Goal: Task Accomplishment & Management: Manage account settings

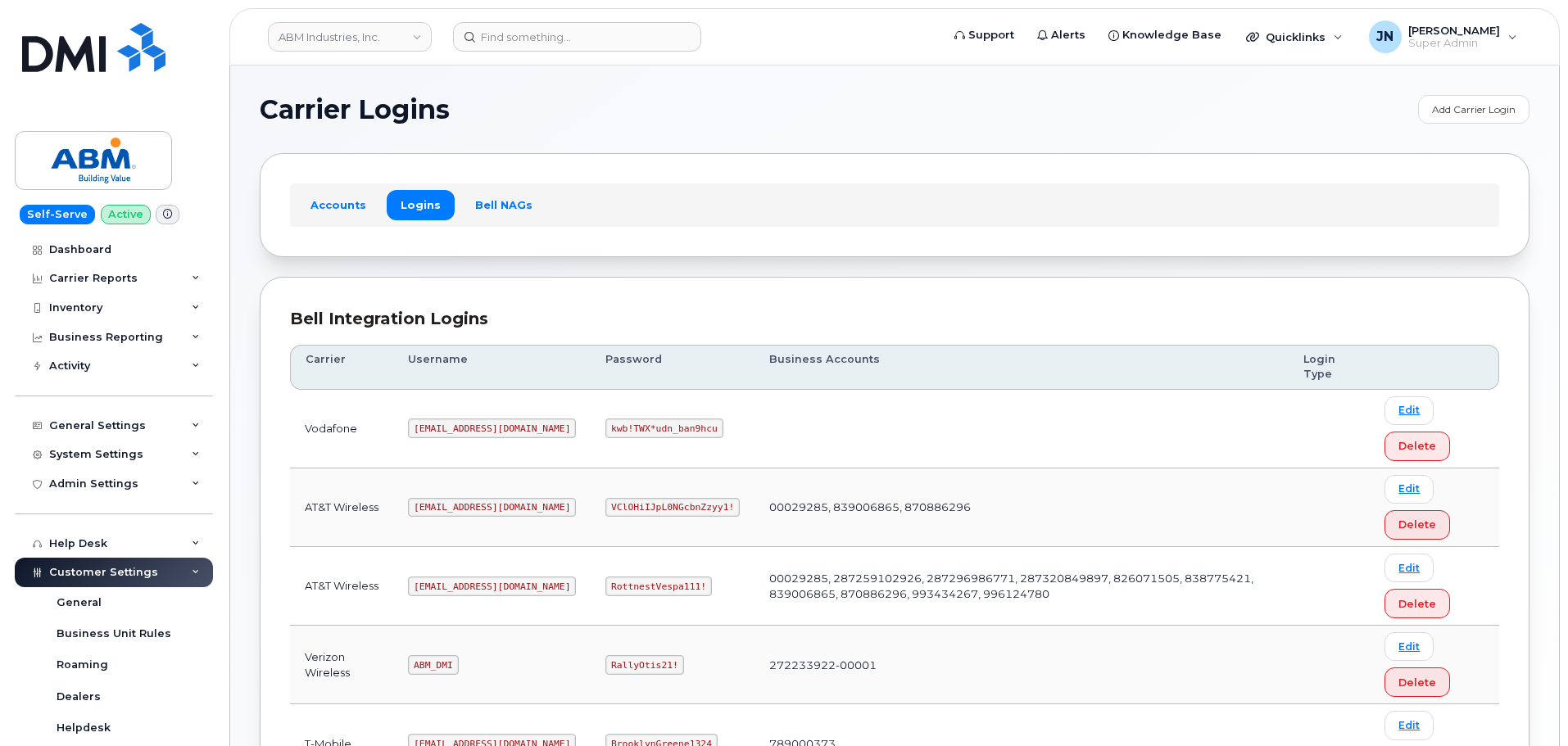
scroll to position [251, 0]
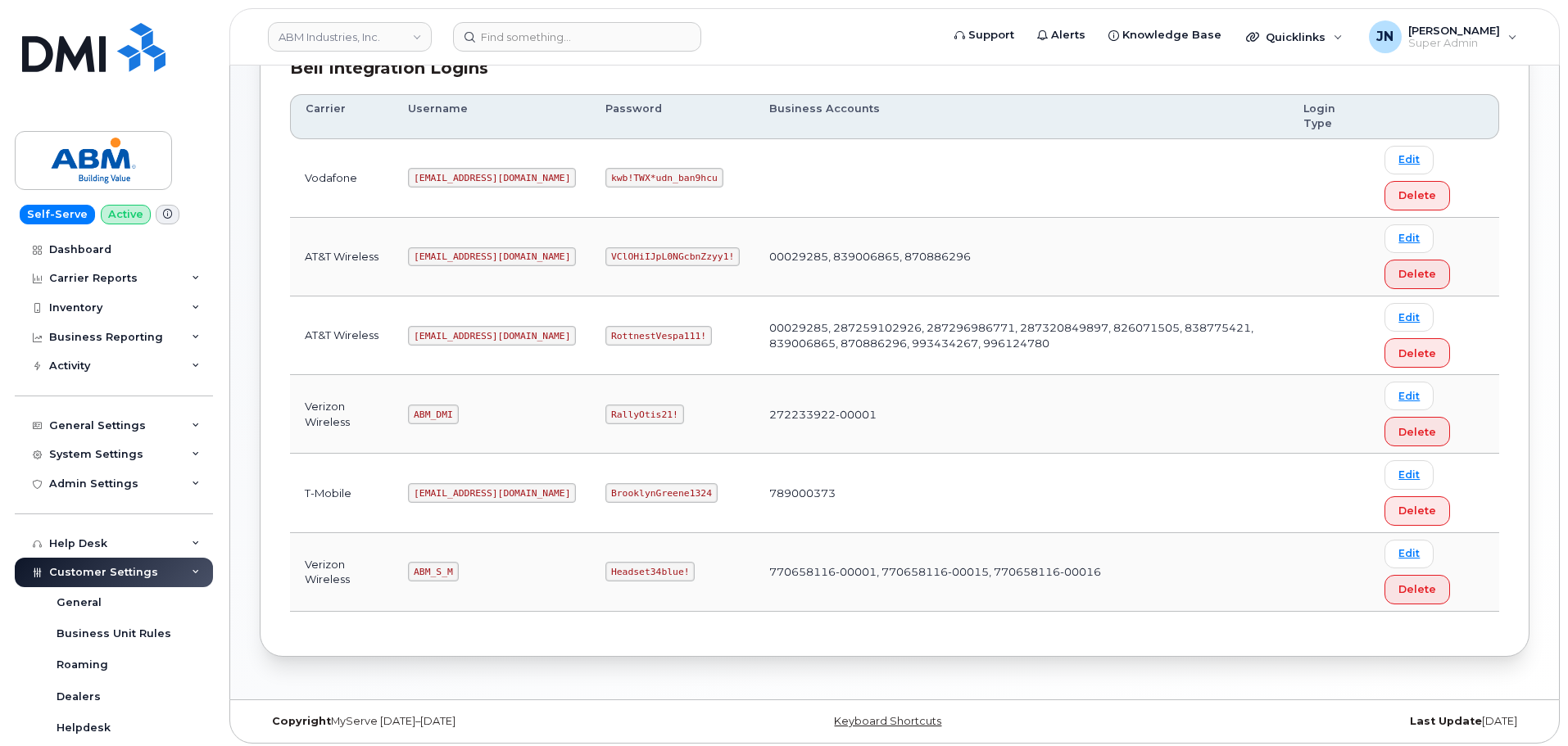
click at [437, 569] on code "ABM_S_M" at bounding box center [432, 572] width 50 height 20
copy code "ABM_S_M"
click at [606, 571] on code "Headset34blue!" at bounding box center [650, 572] width 90 height 20
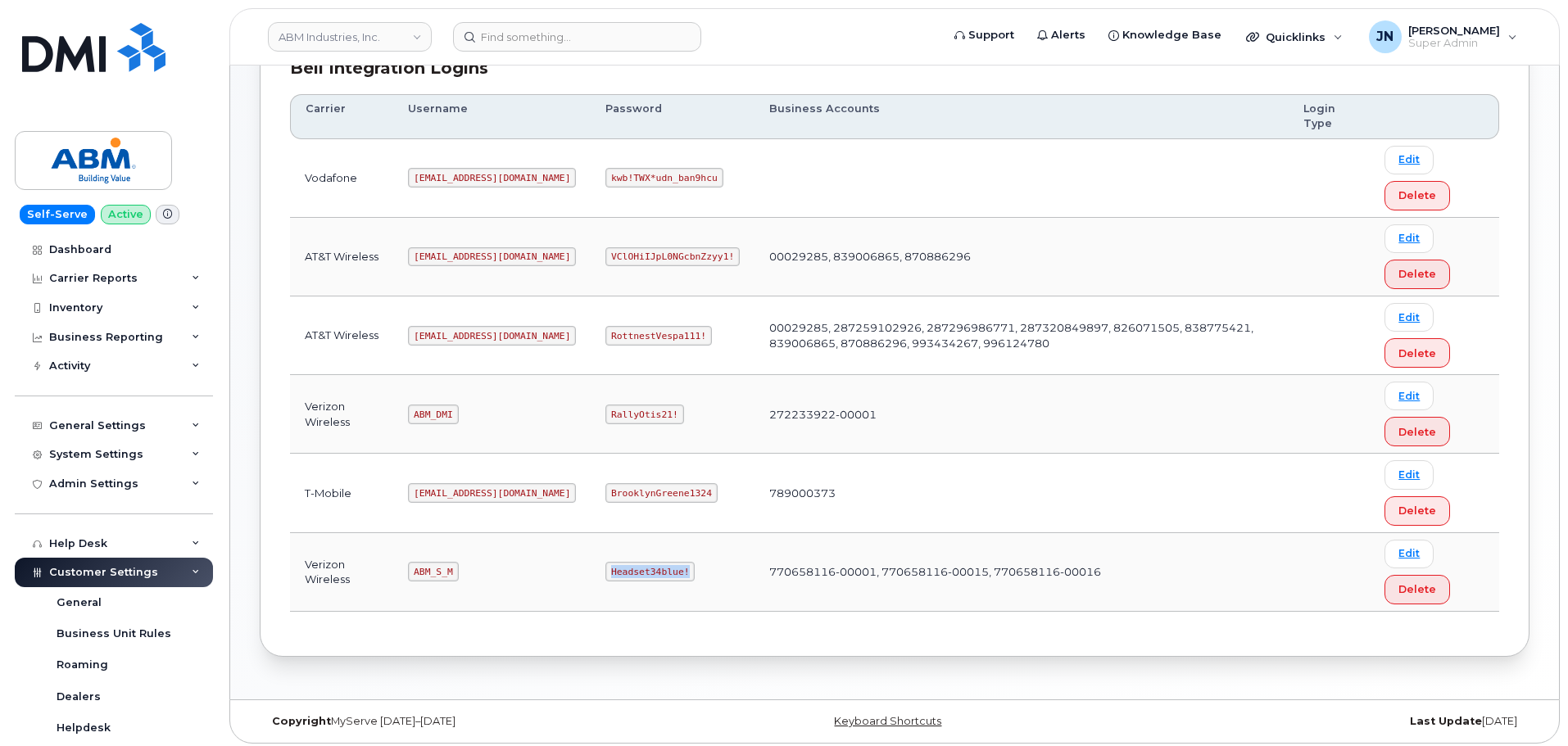
click at [606, 571] on code "Headset34blue!" at bounding box center [650, 572] width 90 height 20
copy code "Headset34blue!"
click at [606, 332] on code "RottnestVespa111!" at bounding box center [659, 336] width 107 height 20
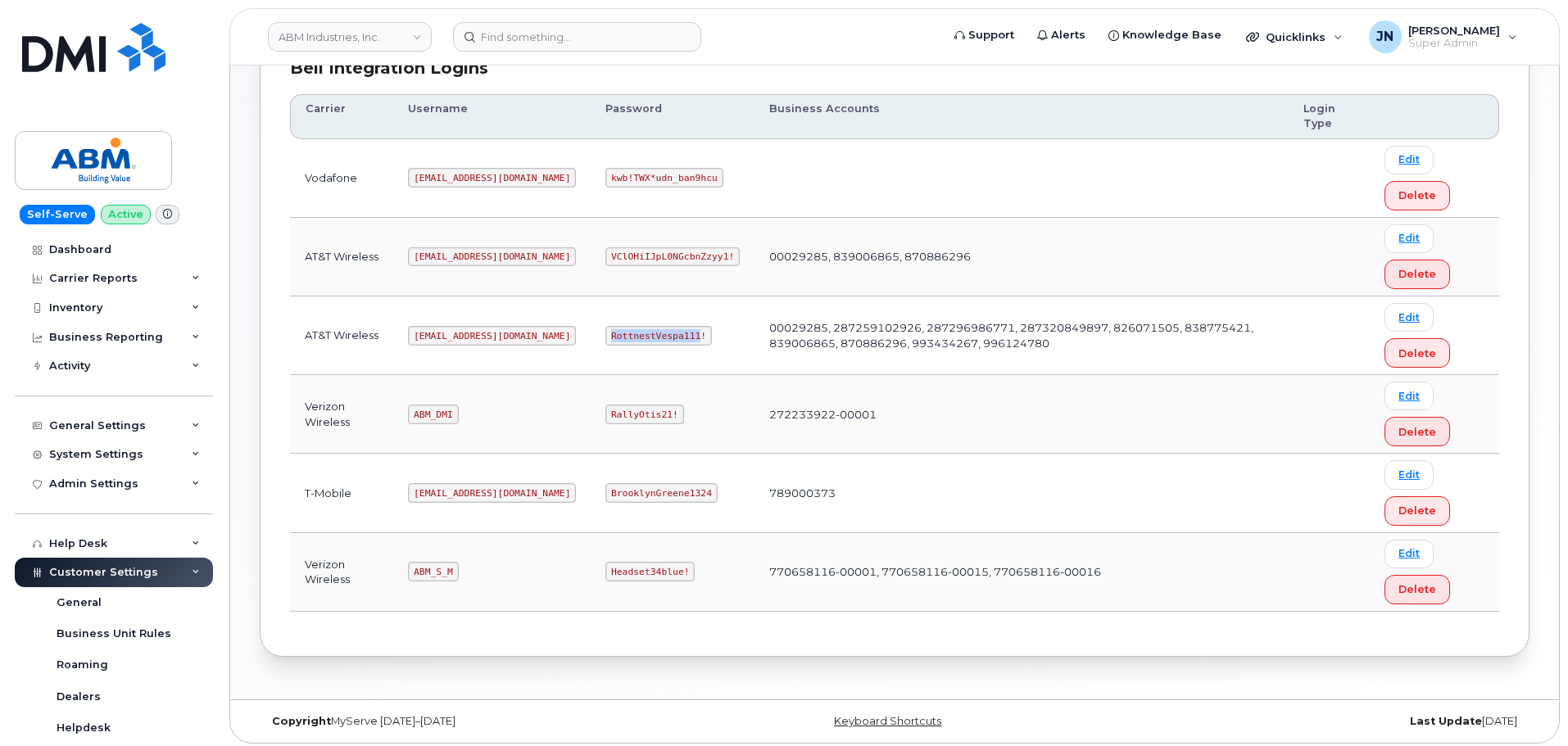
click at [606, 333] on code "RottnestVespa111!" at bounding box center [659, 336] width 107 height 20
click at [450, 332] on code "abm@dminc.com" at bounding box center [492, 336] width 168 height 20
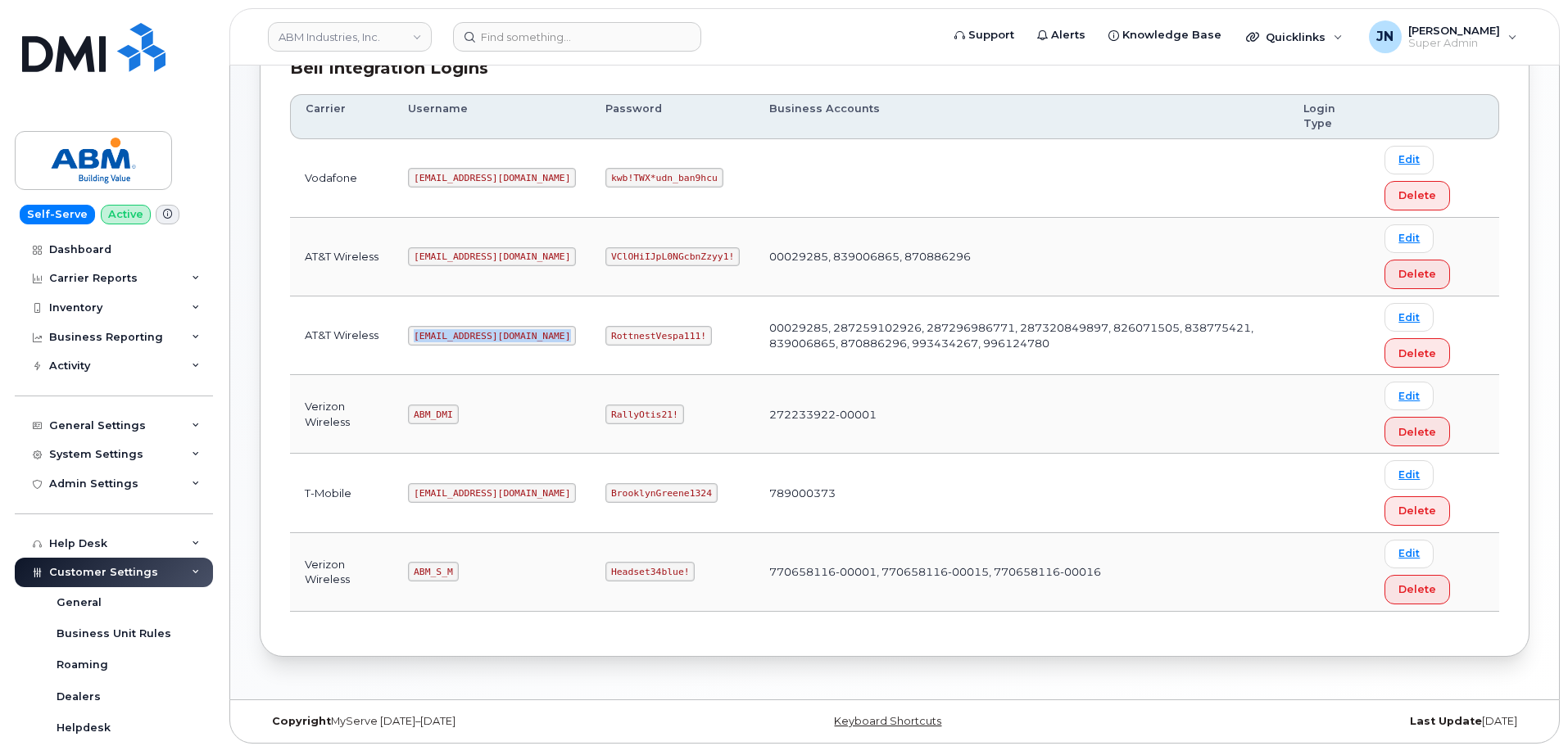
copy code "abm@dminc.com"
click at [624, 338] on code "RottnestVespa111!" at bounding box center [659, 336] width 107 height 20
copy code "RottnestVespa111!"
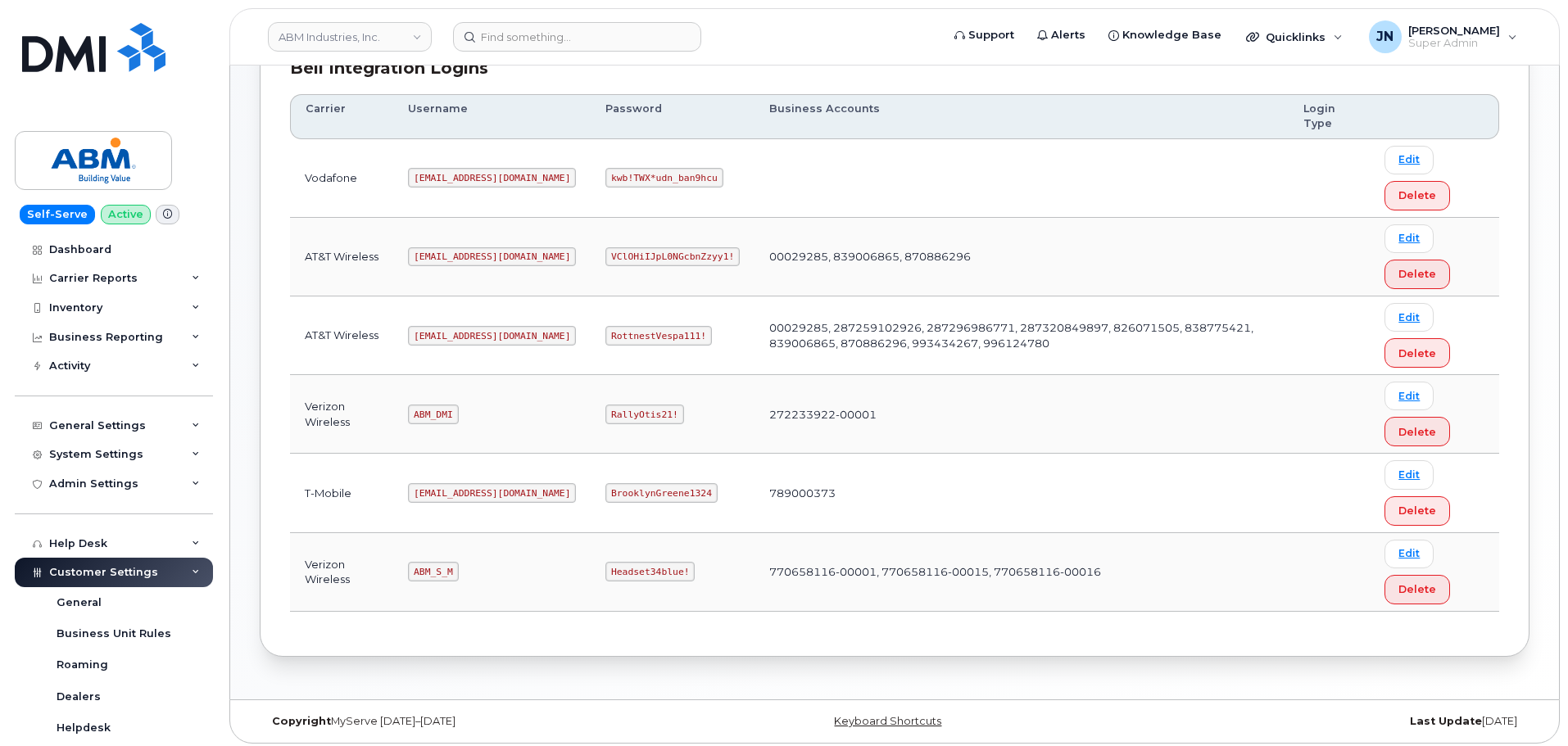
click at [442, 573] on code "ABM_S_M" at bounding box center [432, 572] width 50 height 20
copy code "ABM_S_M"
click at [606, 569] on code "Headset34blue!" at bounding box center [650, 572] width 90 height 20
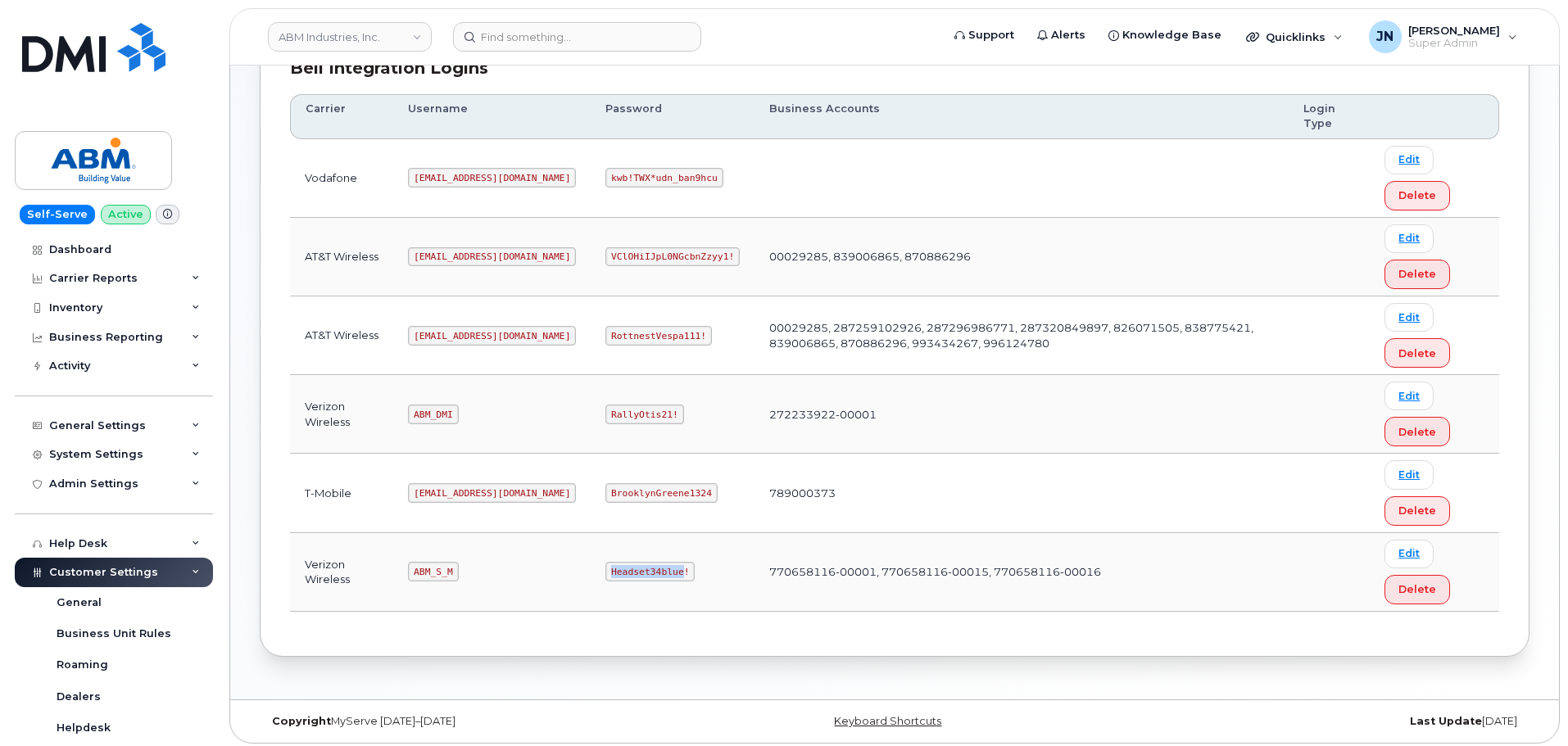
click at [606, 569] on code "Headset34blue!" at bounding box center [650, 572] width 90 height 20
copy code "Headset34blue!"
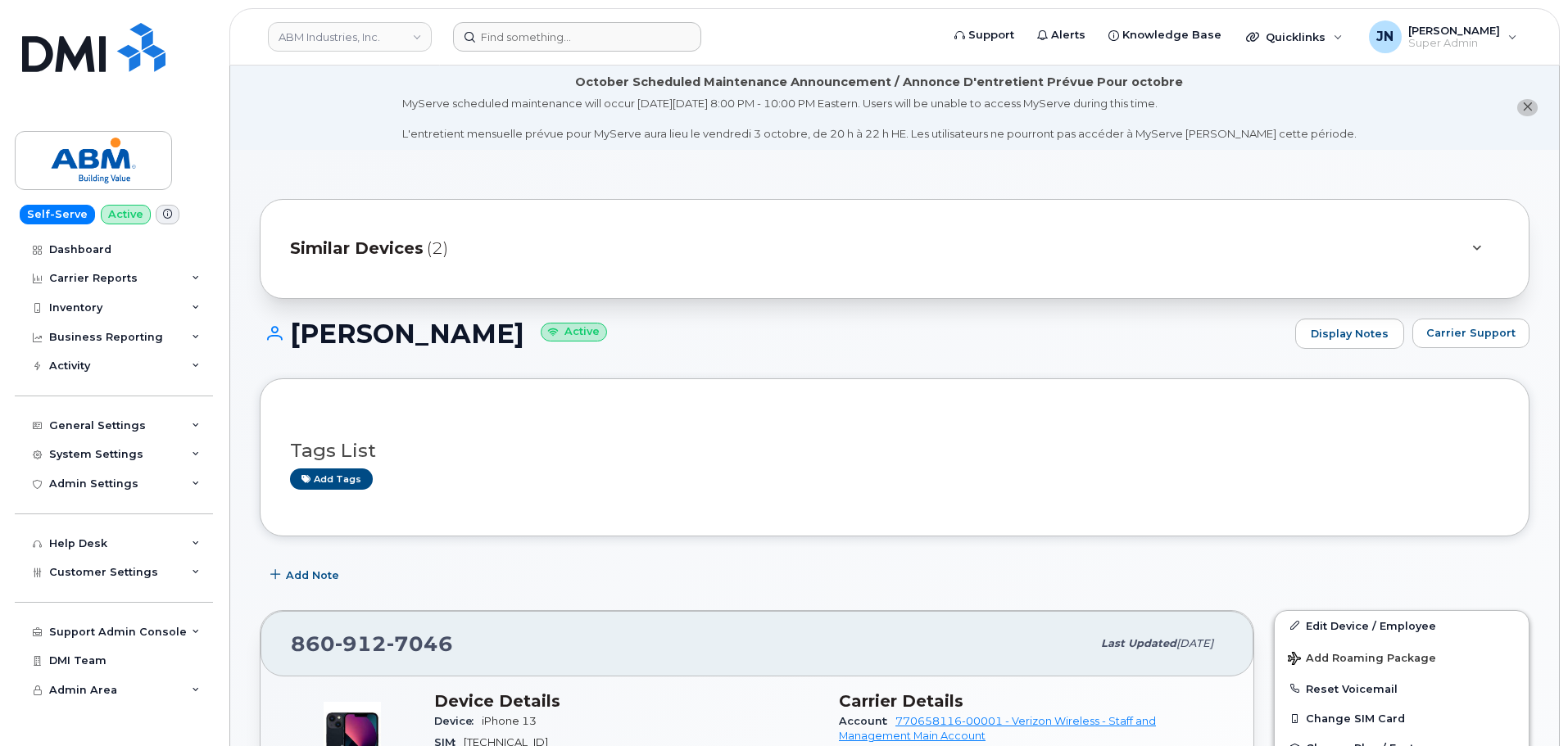
scroll to position [437, 0]
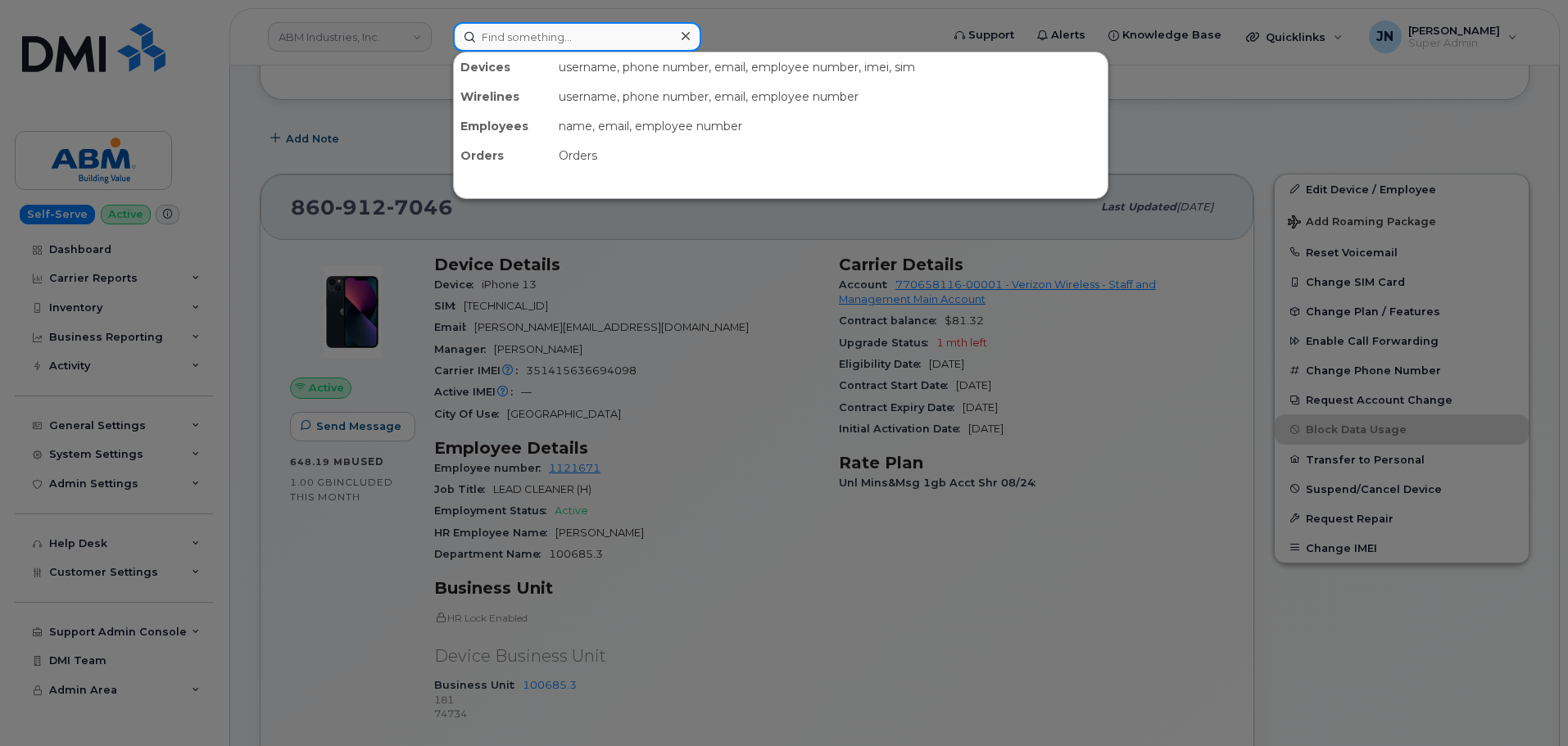
paste input "6155121985"
click at [592, 41] on input at bounding box center [576, 36] width 248 height 29
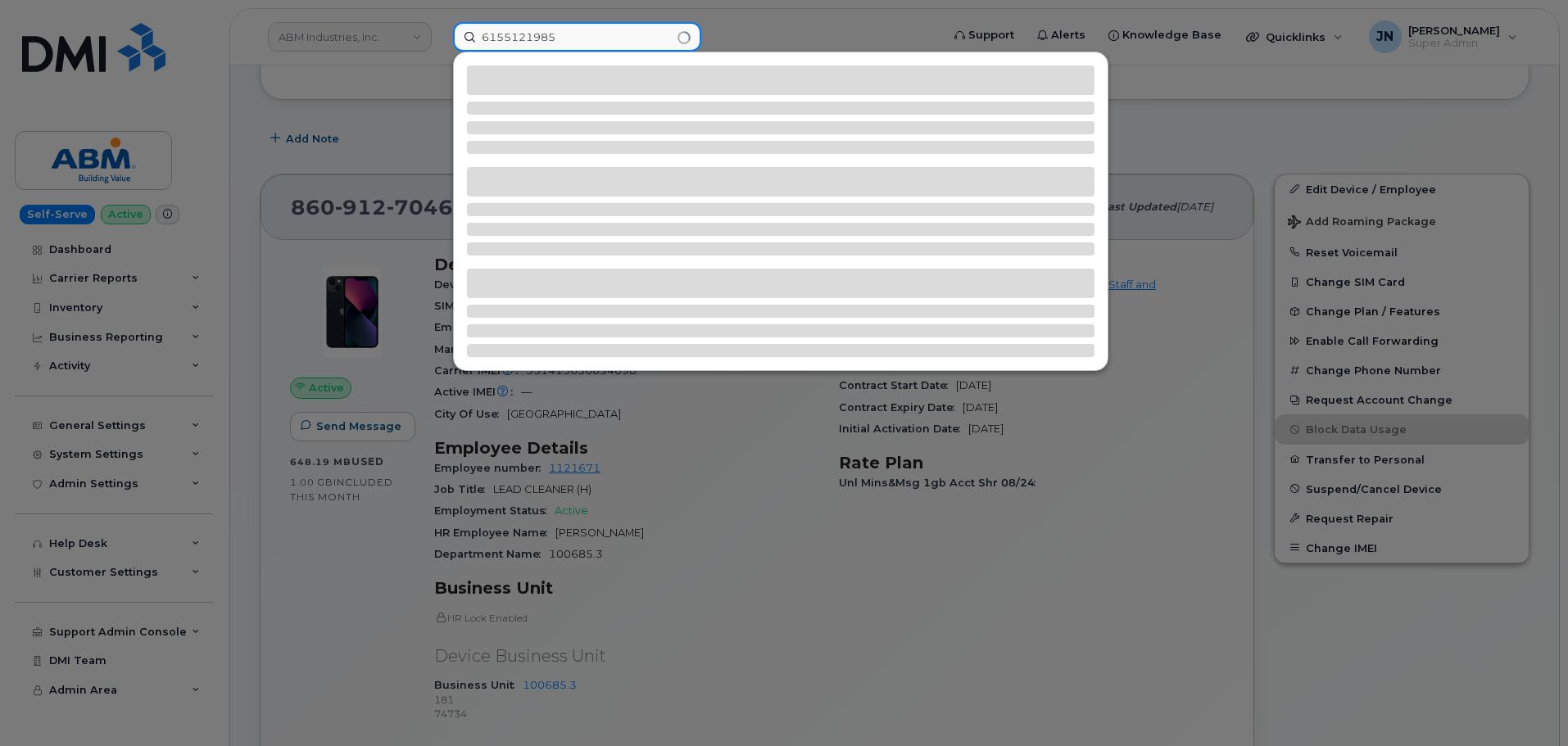
type input "6155121985"
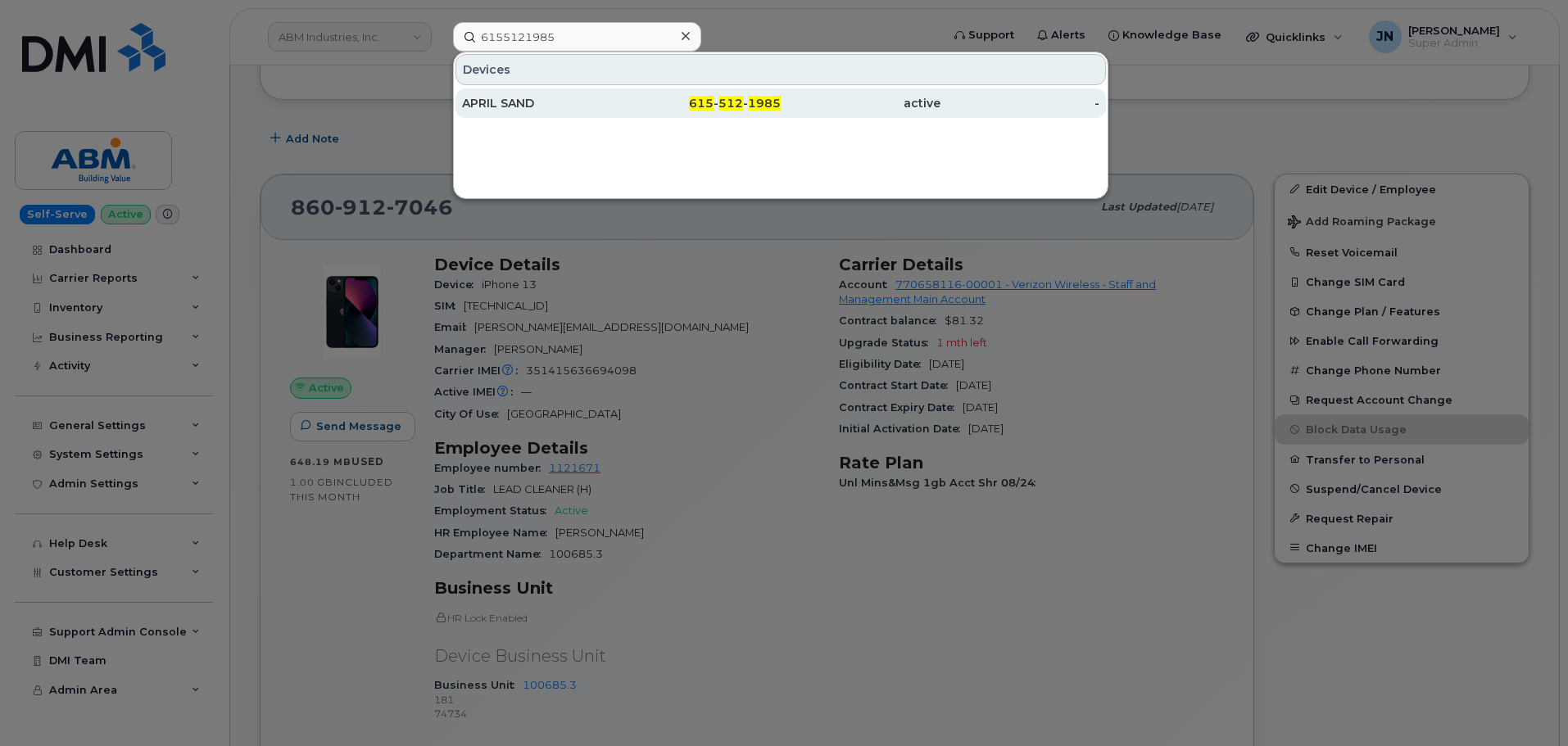
click at [736, 102] on span "512" at bounding box center [730, 104] width 25 height 15
